Goal: Obtain resource: Obtain resource

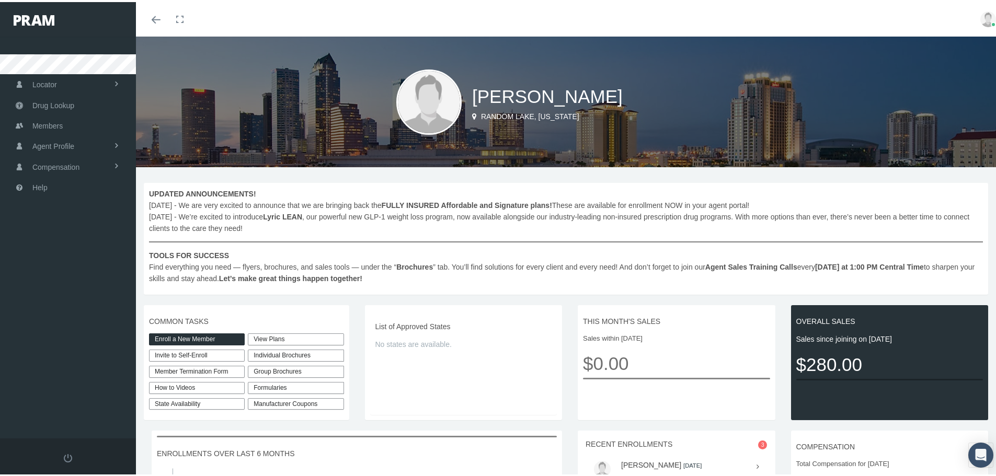
click at [443, 277] on span "UPDATED ANNOUNCEMENTS! September, 2025 - We are very excited to announce that w…" at bounding box center [566, 234] width 834 height 96
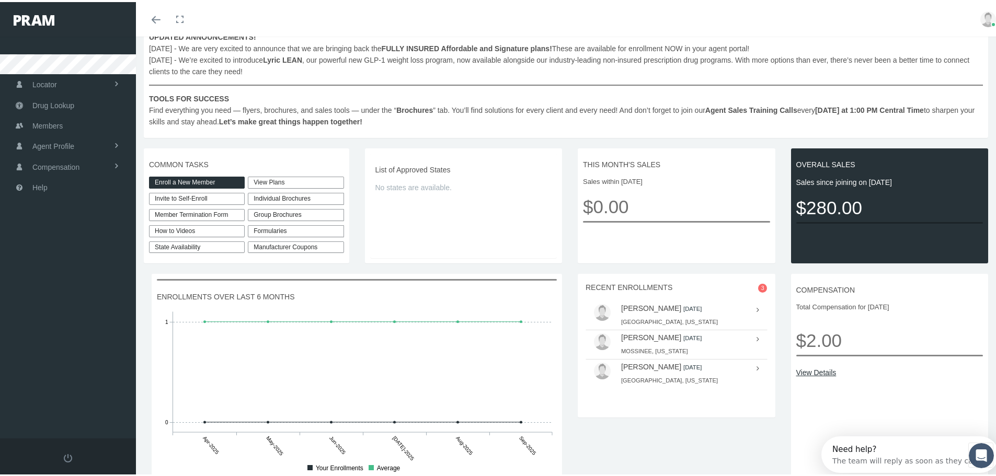
click at [277, 194] on div "Individual Brochures" at bounding box center [296, 197] width 96 height 12
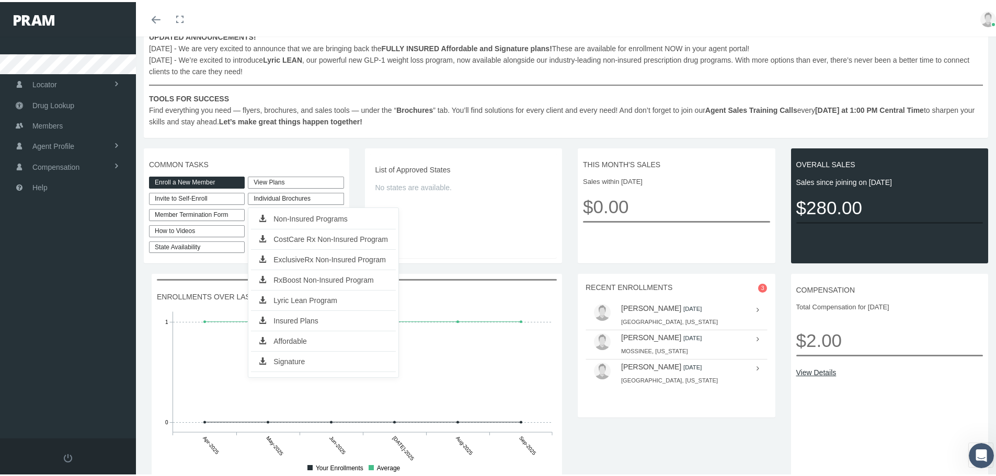
click at [276, 316] on link "Insured Plans" at bounding box center [323, 319] width 145 height 15
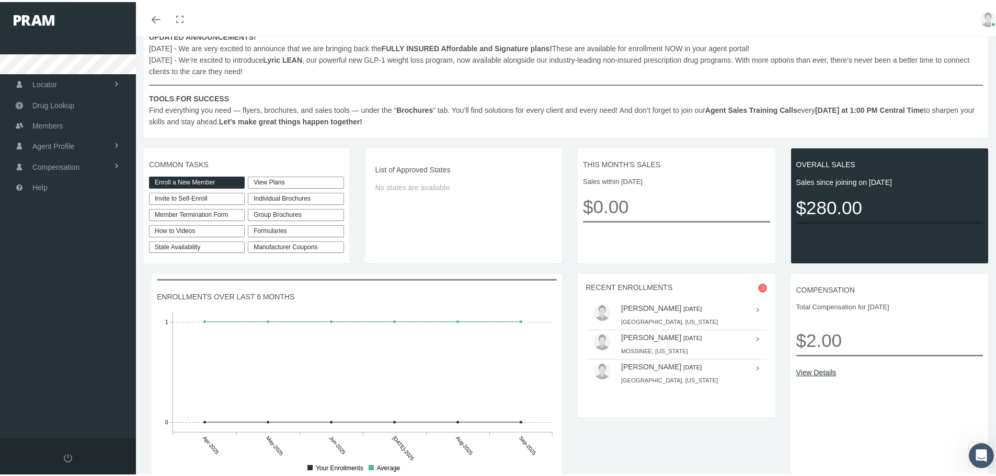
click at [297, 196] on div "Individual Brochures" at bounding box center [296, 197] width 96 height 12
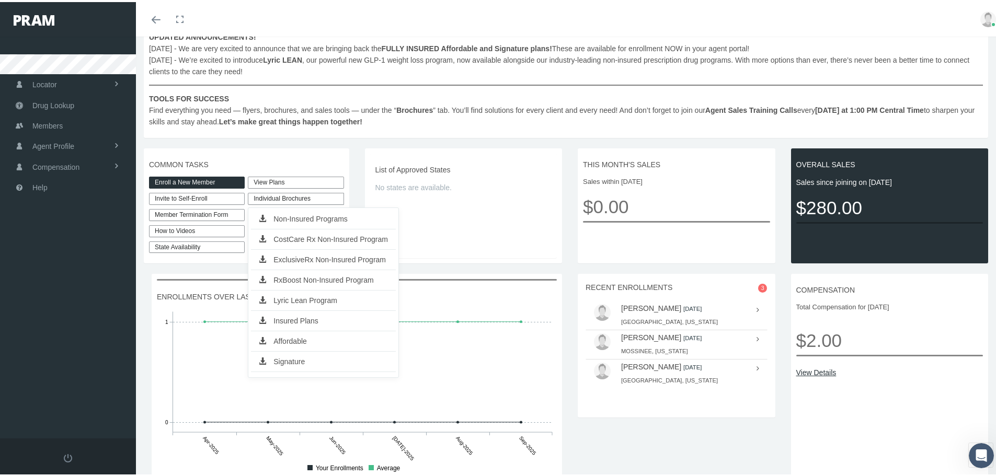
click at [311, 219] on link "Non-Insured Programs" at bounding box center [323, 217] width 145 height 15
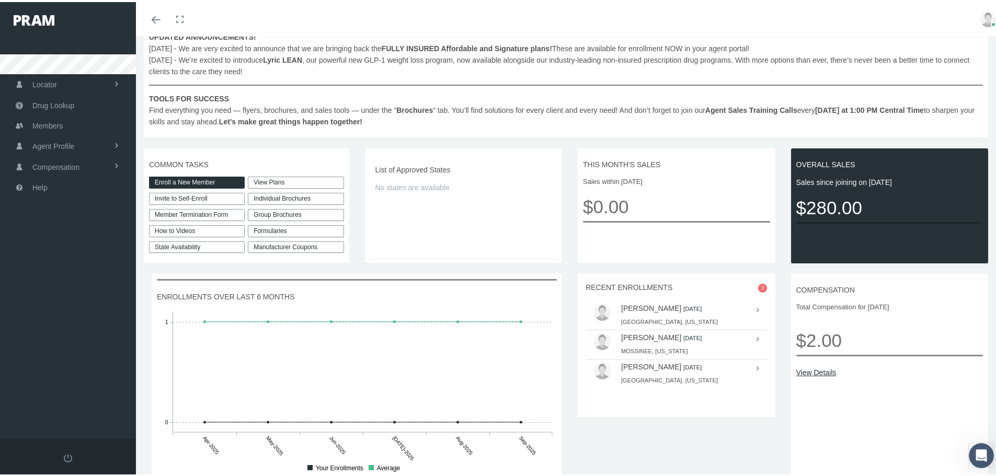
click at [271, 247] on link "Manufacturer Coupons" at bounding box center [296, 245] width 96 height 12
click at [298, 233] on div "Formularies" at bounding box center [296, 229] width 96 height 12
click at [297, 231] on div "Formularies" at bounding box center [296, 229] width 96 height 12
click at [290, 209] on div "Group Brochures" at bounding box center [296, 213] width 96 height 12
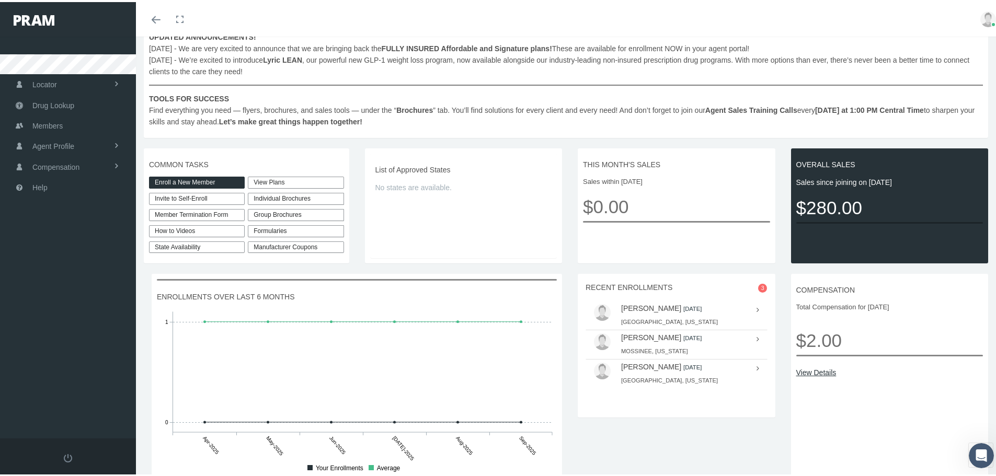
click at [286, 193] on div "Individual Brochures" at bounding box center [296, 197] width 96 height 12
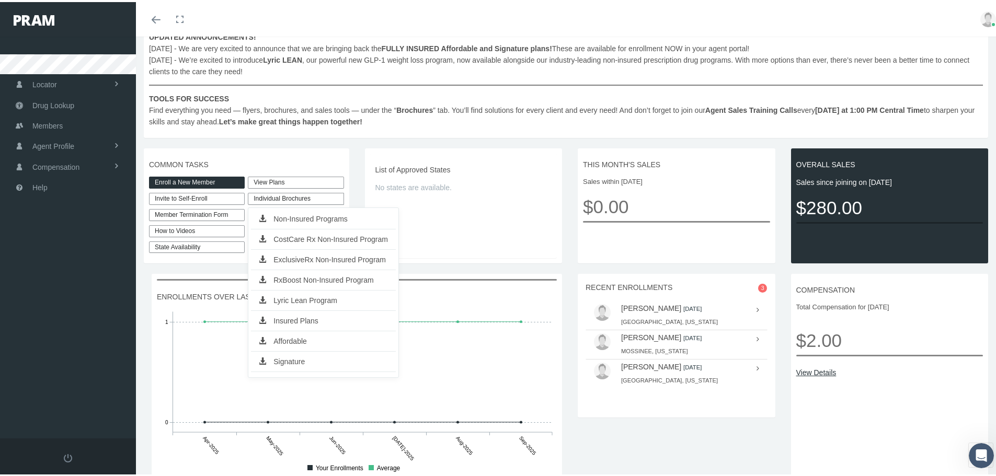
click at [286, 193] on div "Individual Brochures" at bounding box center [296, 197] width 96 height 12
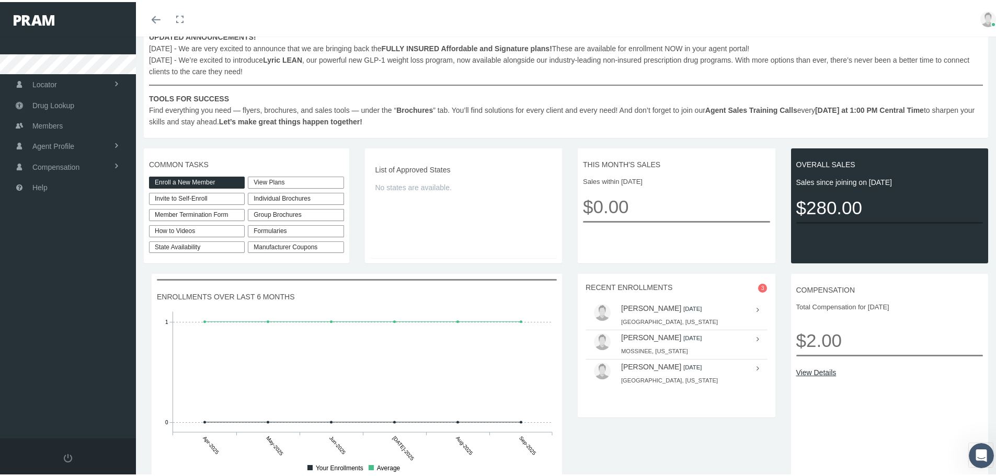
click at [285, 180] on link "View Plans" at bounding box center [296, 181] width 96 height 12
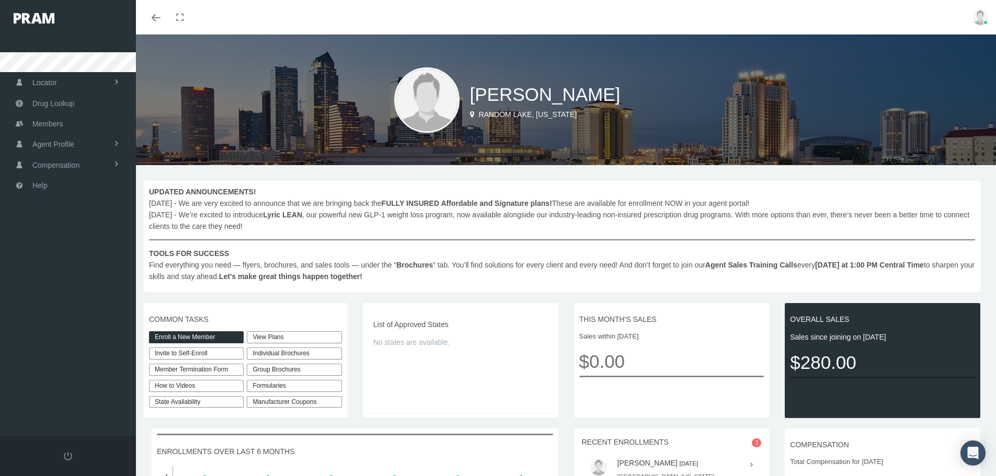
scroll to position [157, 0]
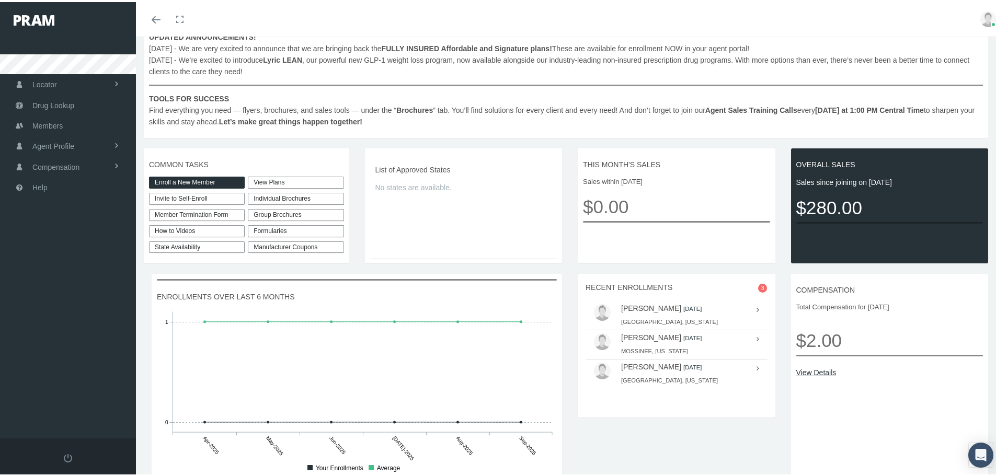
click at [314, 198] on div "Individual Brochures" at bounding box center [296, 197] width 96 height 12
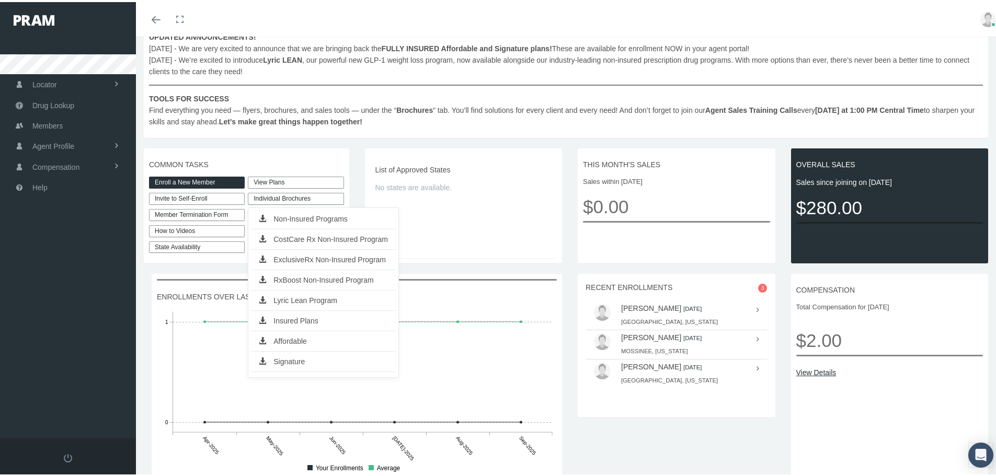
click at [310, 340] on link "Affordable" at bounding box center [323, 339] width 145 height 15
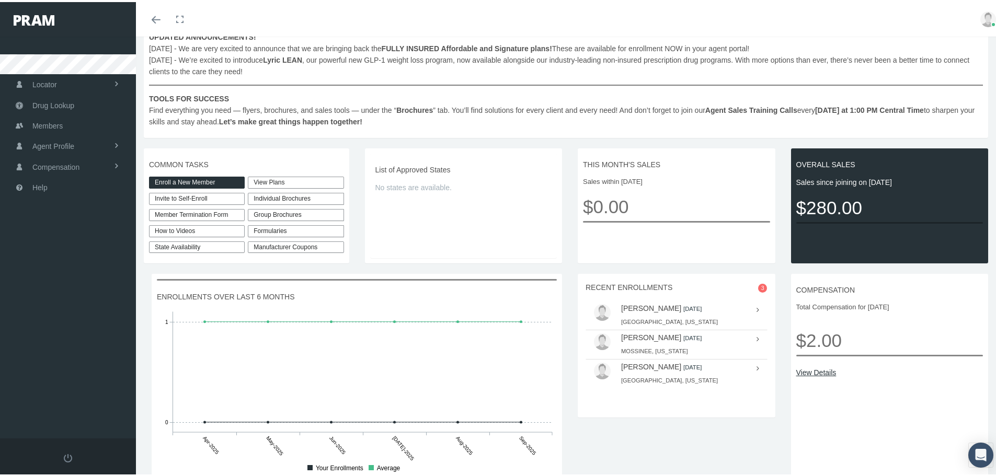
click at [299, 184] on link "View Plans" at bounding box center [296, 181] width 96 height 12
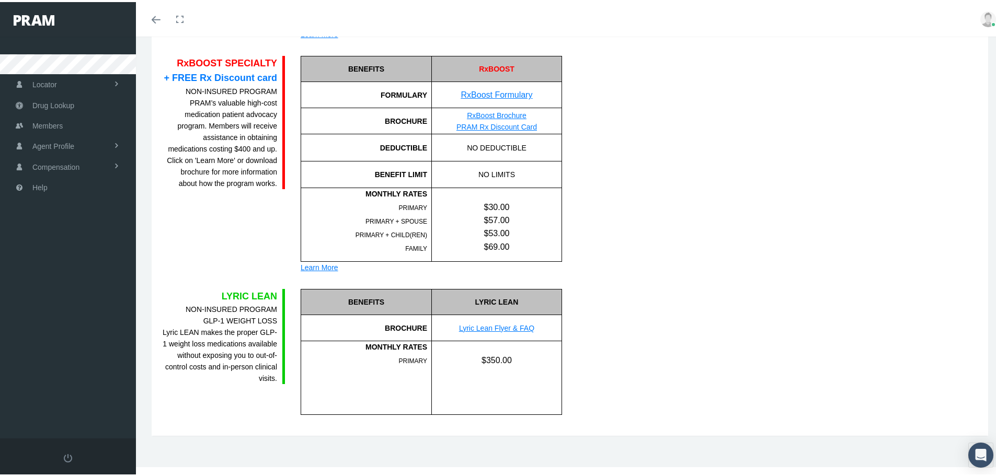
scroll to position [1329, 0]
click at [501, 324] on link "Lyric Lean Flyer & FAQ" at bounding box center [496, 326] width 75 height 8
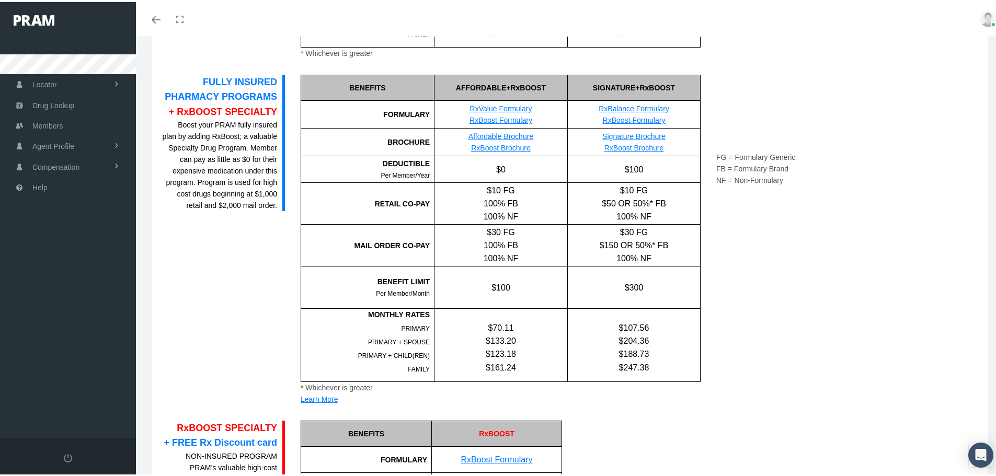
scroll to position [911, 0]
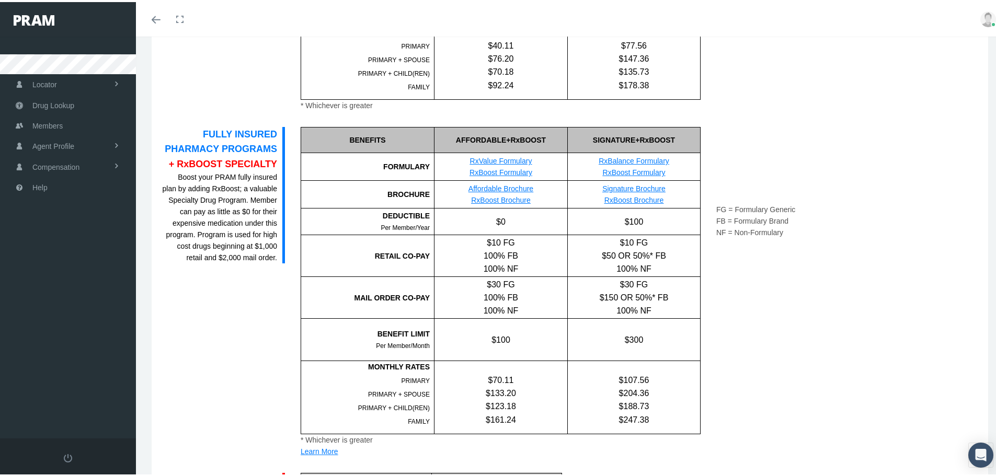
click at [517, 158] on link "RxValue Formulary" at bounding box center [501, 159] width 62 height 8
